Goal: Task Accomplishment & Management: Use online tool/utility

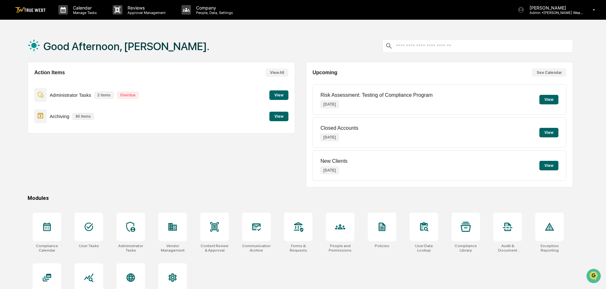
click at [276, 94] on button "View" at bounding box center [278, 95] width 19 height 10
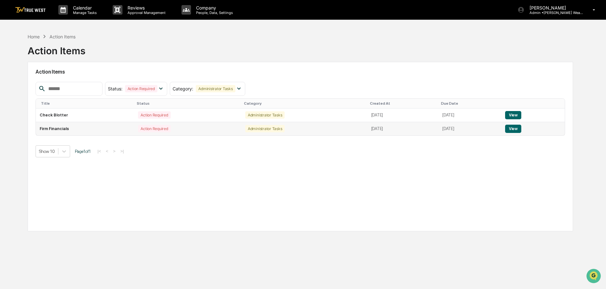
click at [521, 128] on button "View" at bounding box center [513, 129] width 16 height 8
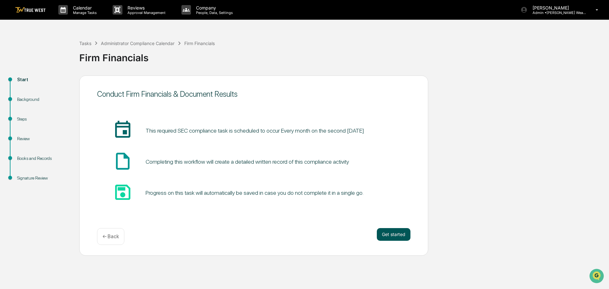
click at [401, 233] on button "Get started" at bounding box center [394, 234] width 34 height 13
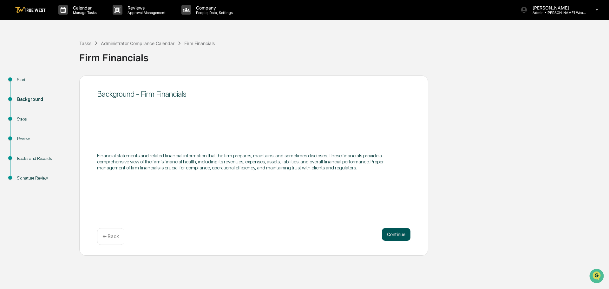
click at [397, 234] on button "Continue" at bounding box center [396, 234] width 29 height 13
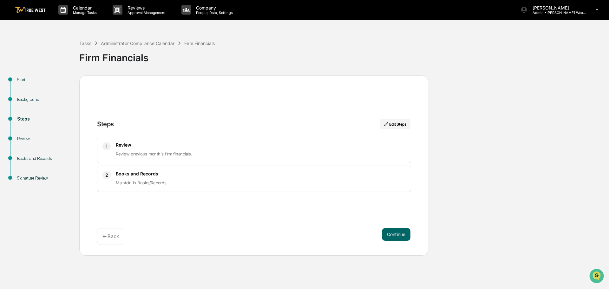
click at [184, 149] on div "Review Review previous month's firm financials." at bounding box center [261, 150] width 290 height 16
click at [174, 169] on div "2 Books and Records Maintain in Books/Records" at bounding box center [254, 179] width 314 height 26
click at [400, 236] on button "Continue" at bounding box center [396, 234] width 29 height 13
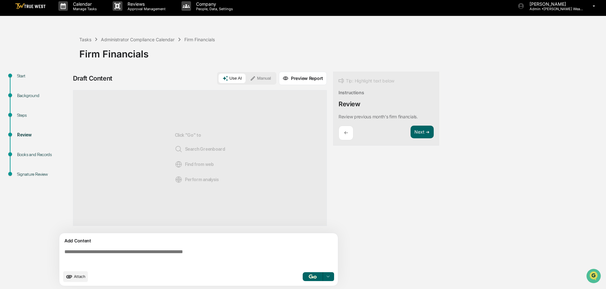
scroll to position [5, 0]
